Goal: Task Accomplishment & Management: Manage account settings

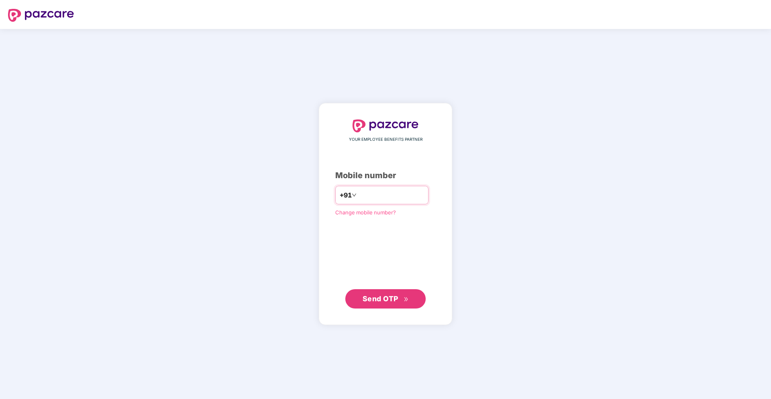
click at [394, 193] on input "number" at bounding box center [391, 195] width 66 height 13
type input "**********"
click at [380, 296] on span "Send OTP" at bounding box center [381, 298] width 36 height 8
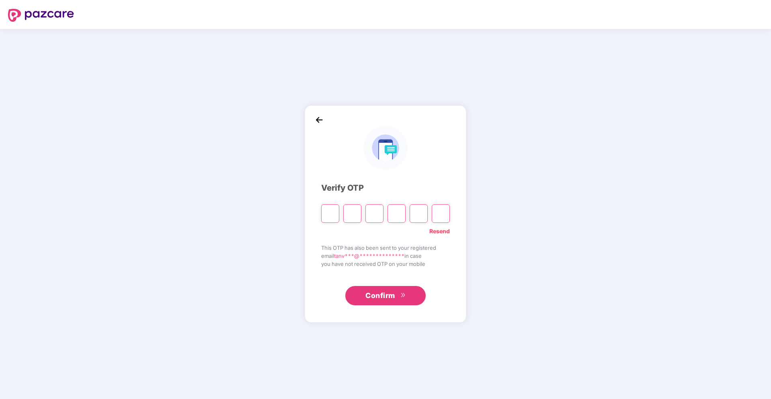
type input "*"
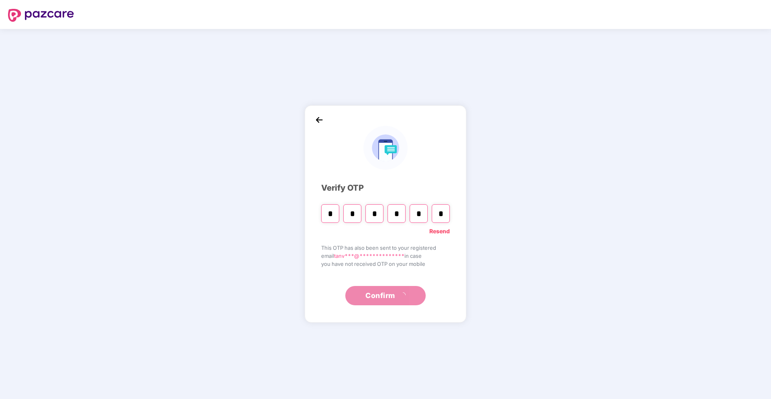
type input "*"
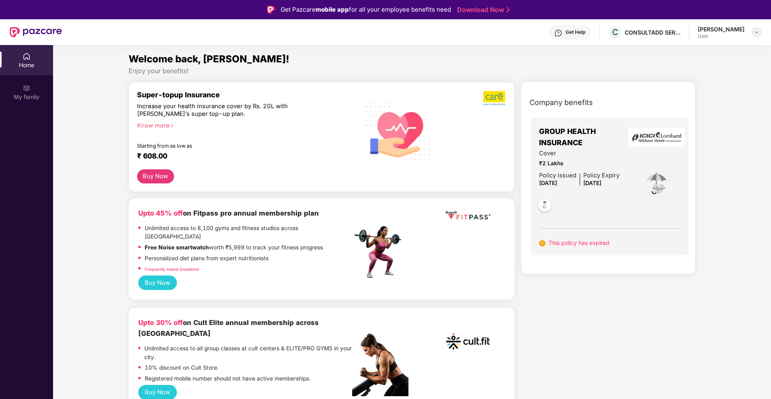
click at [759, 30] on img at bounding box center [756, 32] width 6 height 6
click at [566, 62] on div "Welcome back, [PERSON_NAME]!" at bounding box center [412, 58] width 567 height 15
click at [27, 92] on div "My family" at bounding box center [26, 92] width 53 height 30
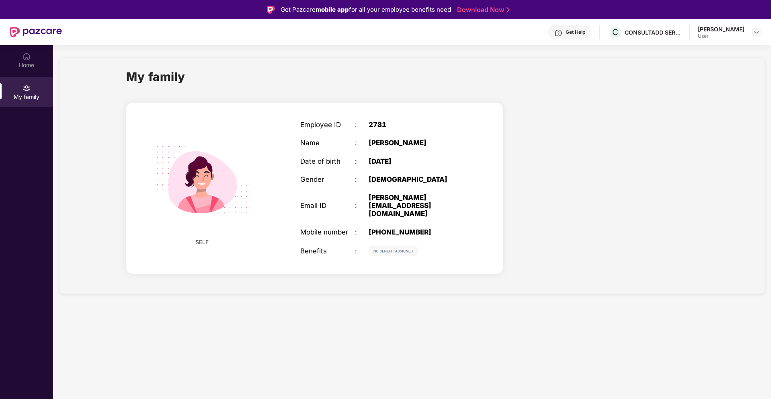
click at [576, 35] on div "Get Help" at bounding box center [576, 32] width 20 height 6
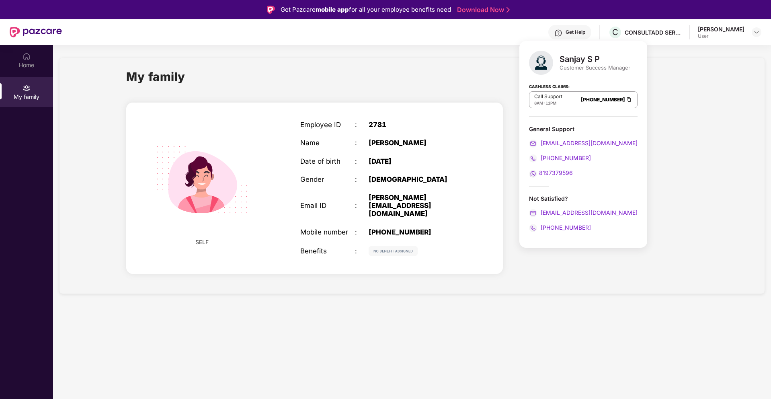
click at [563, 272] on div "My family SELF Employee ID : 2781 Name : [PERSON_NAME] Date of birth : [DEMOGRA…" at bounding box center [411, 176] width 705 height 236
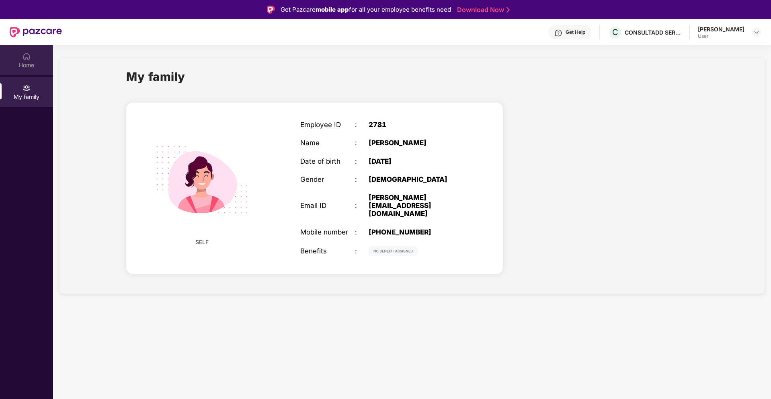
click at [20, 56] on div "Home" at bounding box center [26, 60] width 53 height 30
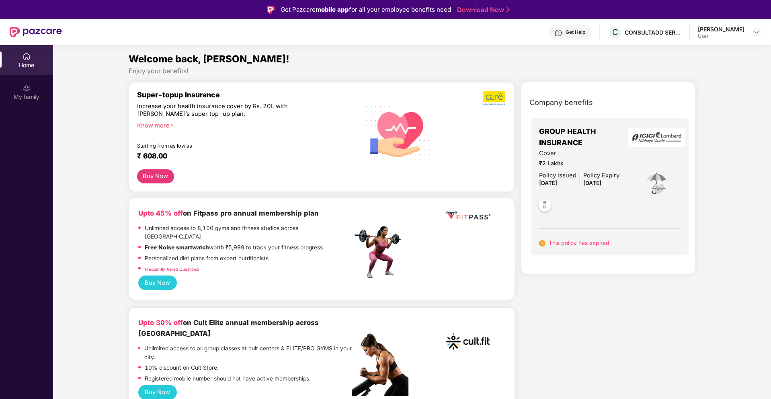
click at [581, 33] on div "Get Help" at bounding box center [576, 32] width 20 height 6
